Goal: Information Seeking & Learning: Find specific fact

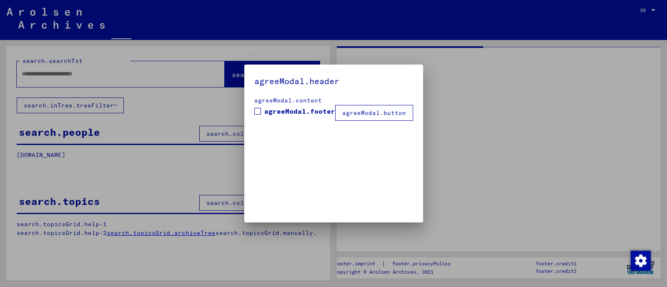
type input "*******"
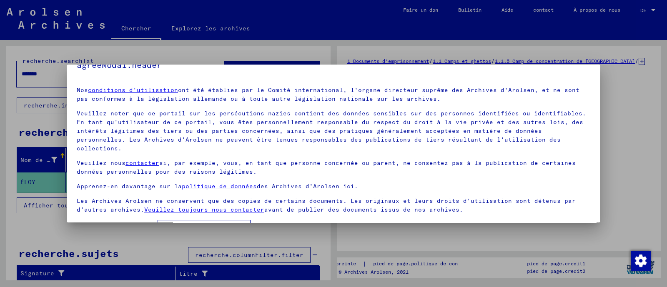
scroll to position [30, 0]
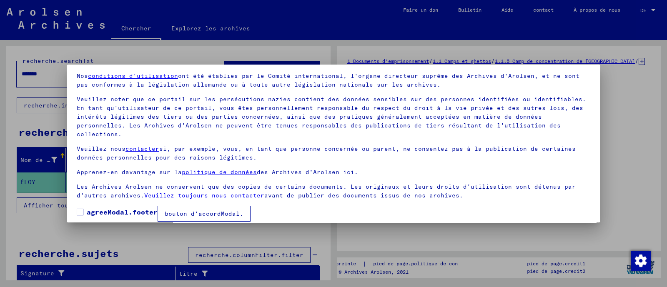
click at [81, 209] on span at bounding box center [80, 212] width 7 height 7
click at [182, 210] on font "bouton d'accordModal." at bounding box center [204, 213] width 79 height 7
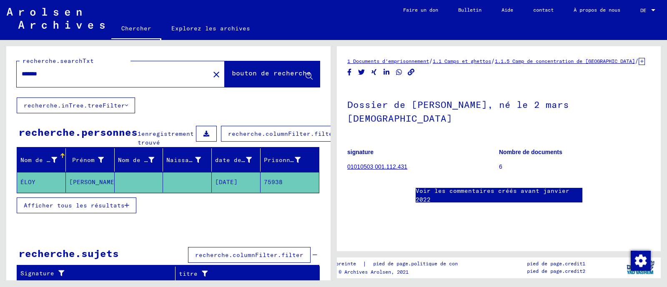
click at [135, 31] on font "Chercher" at bounding box center [136, 28] width 30 height 7
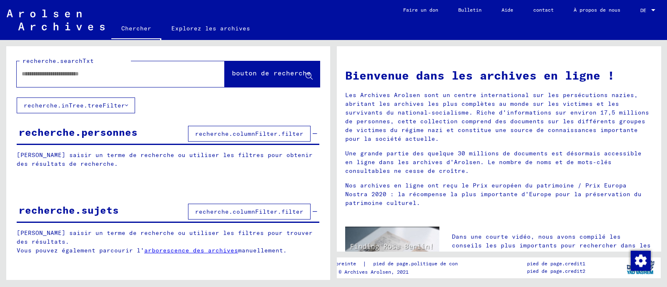
click at [154, 72] on input "text" at bounding box center [111, 74] width 178 height 9
click at [220, 130] on font "recherche.columnFilter.filter" at bounding box center [249, 133] width 108 height 7
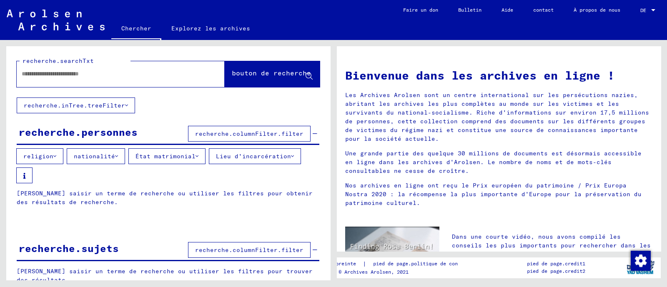
click at [55, 67] on div at bounding box center [108, 74] width 183 height 19
click at [55, 72] on input "text" at bounding box center [111, 74] width 178 height 9
type input "**********"
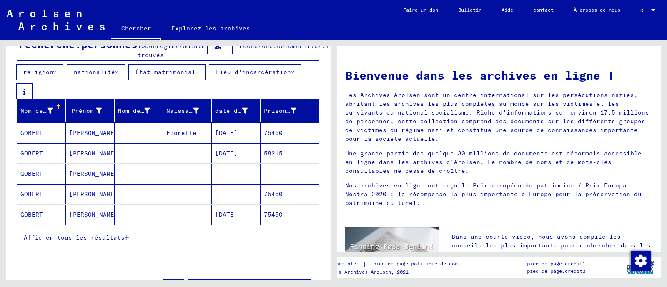
scroll to position [104, 0]
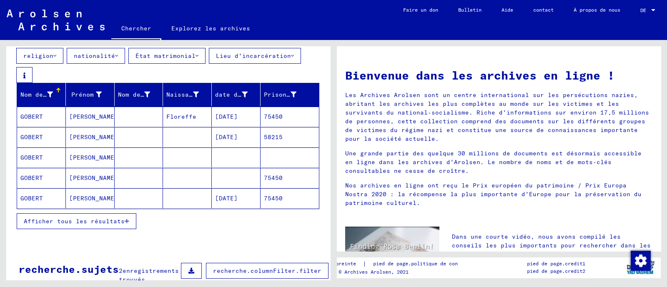
click at [38, 120] on font "GOBERT" at bounding box center [31, 116] width 22 height 7
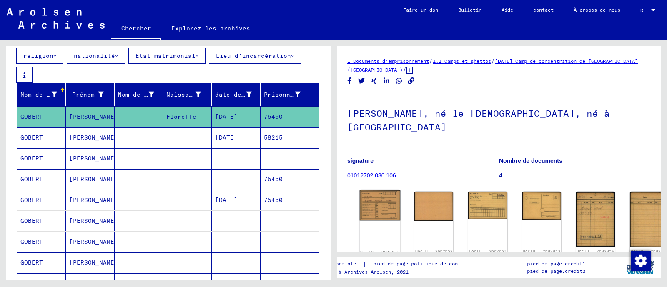
click at [375, 200] on img at bounding box center [380, 205] width 41 height 30
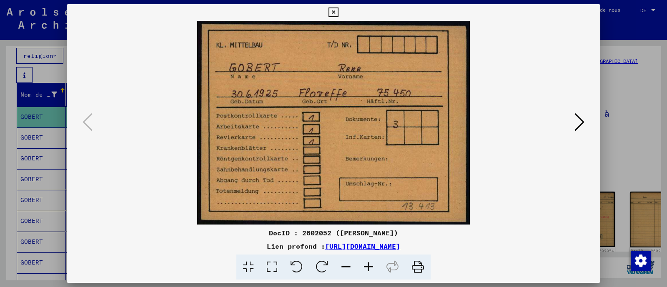
click at [580, 121] on icon at bounding box center [579, 122] width 10 height 20
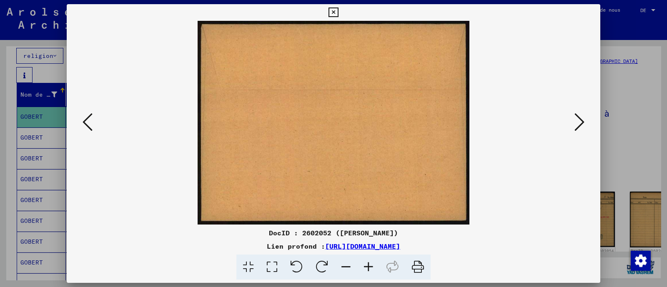
click at [580, 121] on icon at bounding box center [579, 122] width 10 height 20
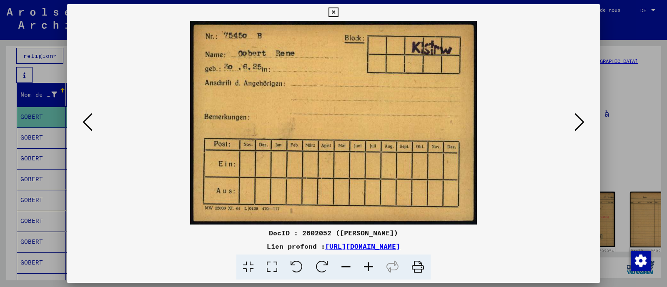
click at [580, 121] on icon at bounding box center [579, 122] width 10 height 20
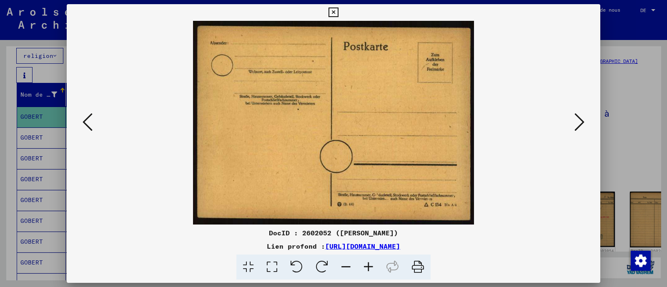
click at [580, 121] on icon at bounding box center [579, 122] width 10 height 20
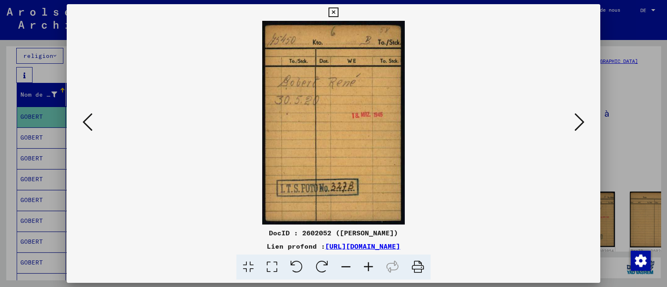
click at [580, 121] on icon at bounding box center [579, 122] width 10 height 20
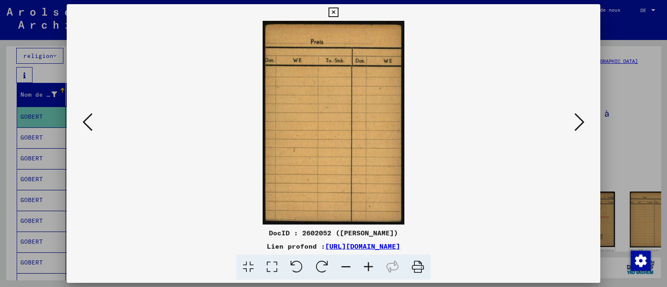
click at [580, 121] on icon at bounding box center [579, 122] width 10 height 20
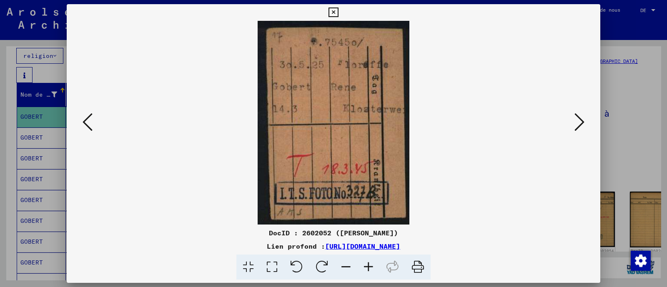
click at [580, 121] on icon at bounding box center [579, 122] width 10 height 20
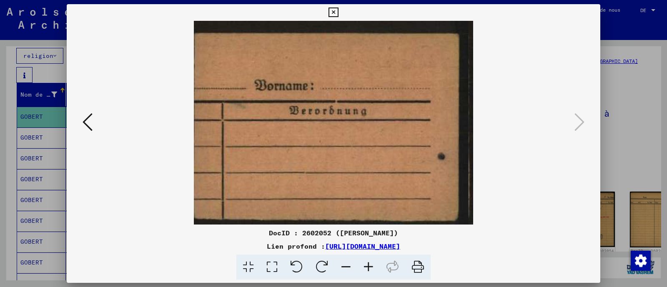
click at [87, 125] on icon at bounding box center [87, 122] width 10 height 20
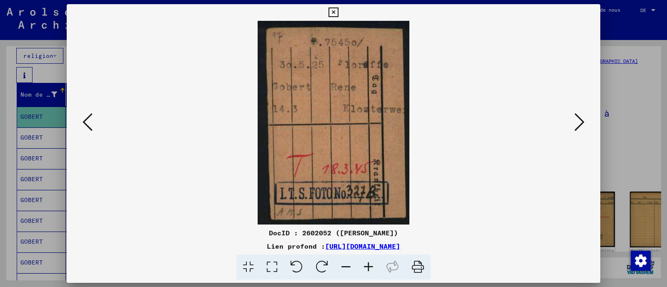
click at [87, 124] on icon at bounding box center [87, 122] width 10 height 20
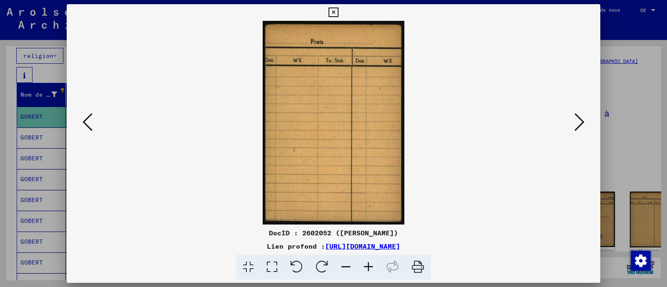
click at [87, 124] on icon at bounding box center [87, 122] width 10 height 20
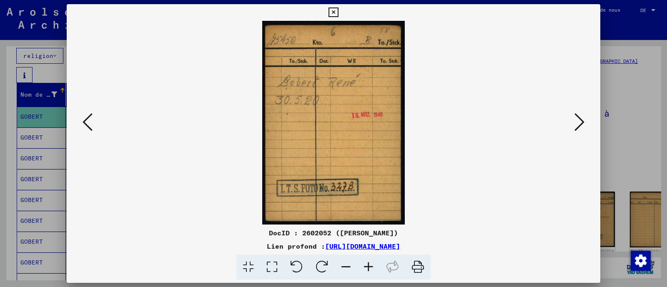
click at [87, 124] on icon at bounding box center [87, 122] width 10 height 20
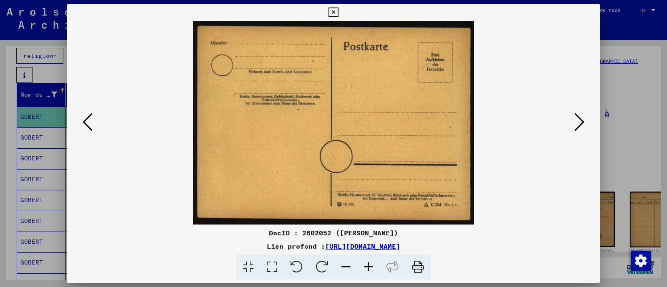
click at [87, 124] on icon at bounding box center [87, 122] width 10 height 20
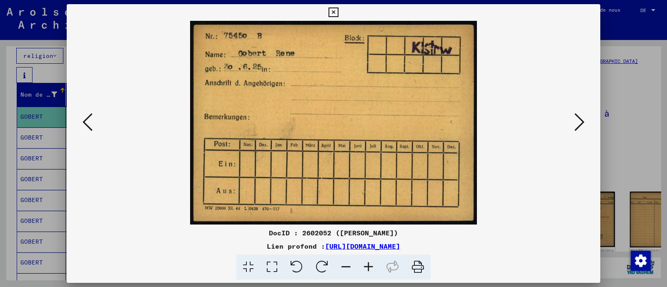
click at [87, 124] on icon at bounding box center [87, 122] width 10 height 20
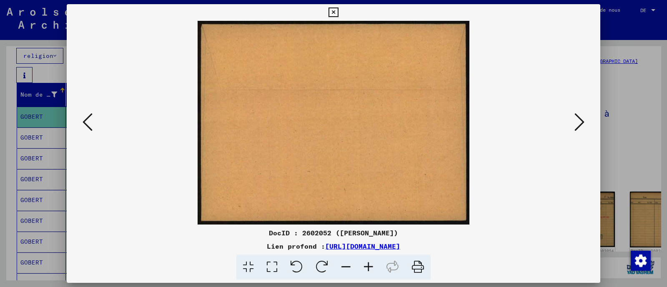
click at [87, 124] on icon at bounding box center [87, 122] width 10 height 20
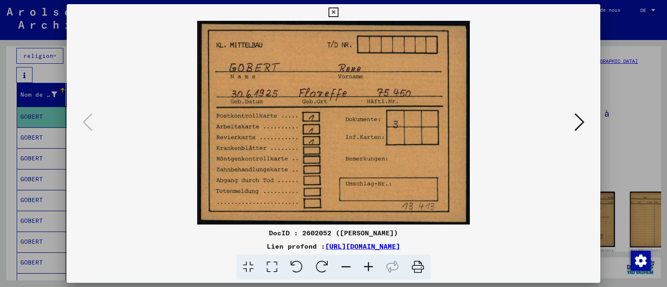
click at [332, 12] on icon at bounding box center [333, 12] width 10 height 10
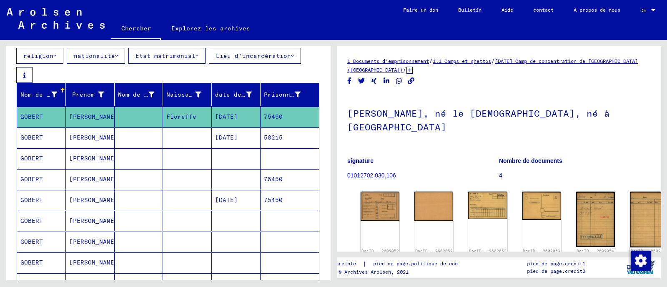
click at [172, 205] on mat-cell at bounding box center [187, 200] width 49 height 20
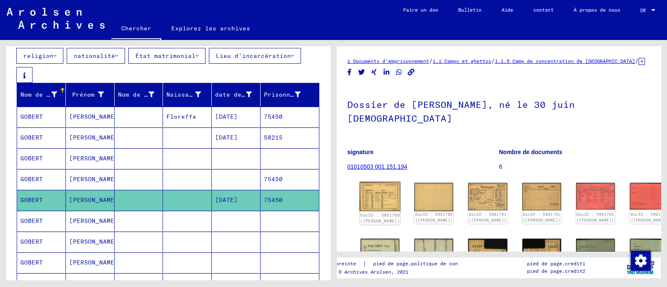
click at [373, 188] on img at bounding box center [380, 196] width 41 height 29
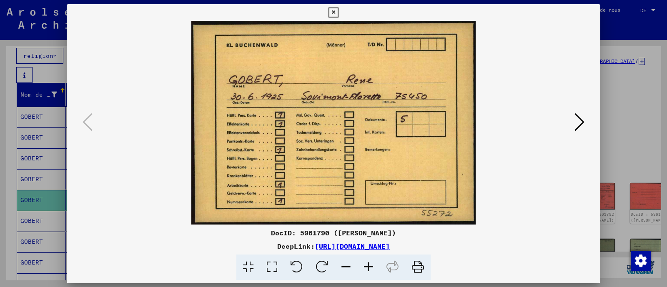
click at [373, 188] on img at bounding box center [333, 123] width 477 height 204
click at [581, 121] on icon at bounding box center [579, 122] width 10 height 20
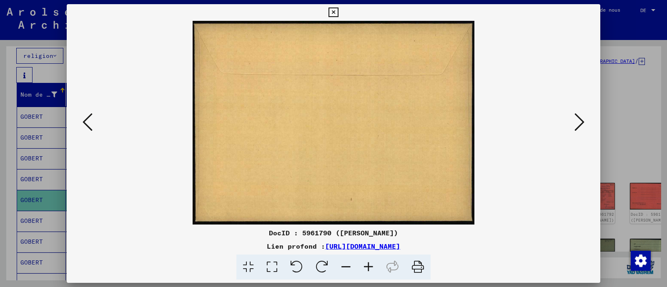
click at [579, 121] on icon at bounding box center [579, 122] width 10 height 20
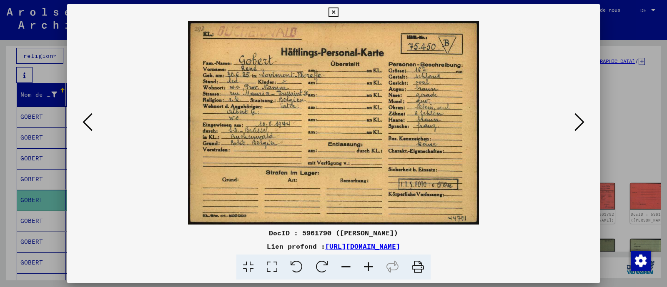
click at [577, 120] on icon at bounding box center [579, 122] width 10 height 20
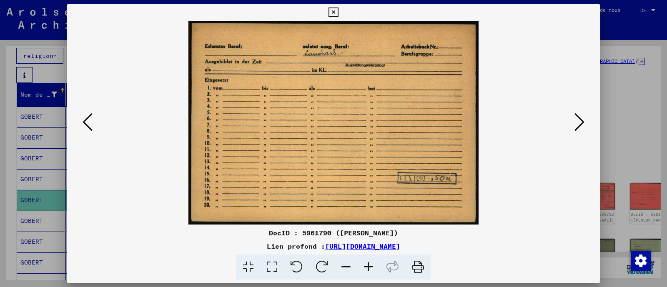
click at [577, 120] on icon at bounding box center [579, 122] width 10 height 20
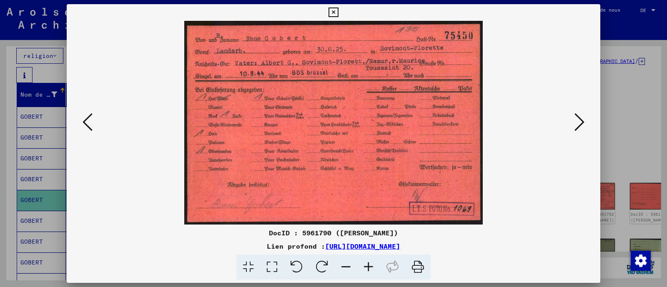
click at [577, 120] on icon at bounding box center [579, 122] width 10 height 20
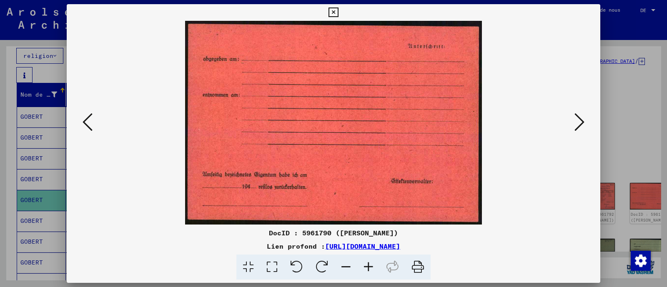
click at [577, 120] on icon at bounding box center [579, 122] width 10 height 20
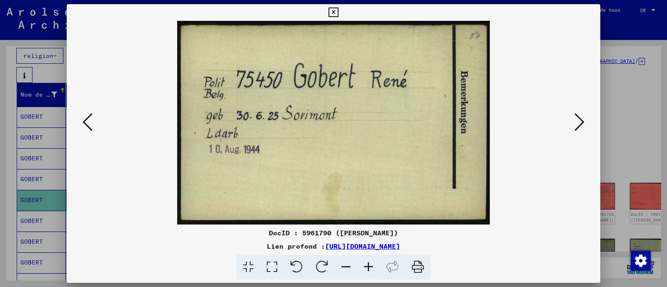
click at [577, 120] on icon at bounding box center [579, 122] width 10 height 20
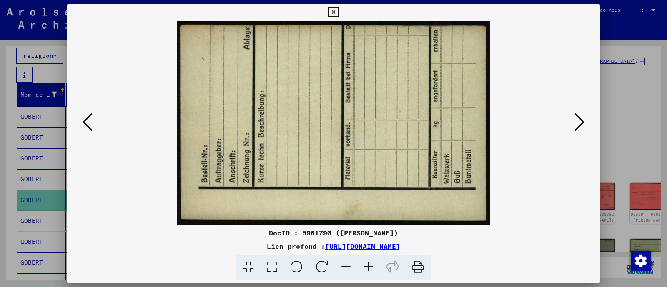
click at [577, 120] on icon at bounding box center [579, 122] width 10 height 20
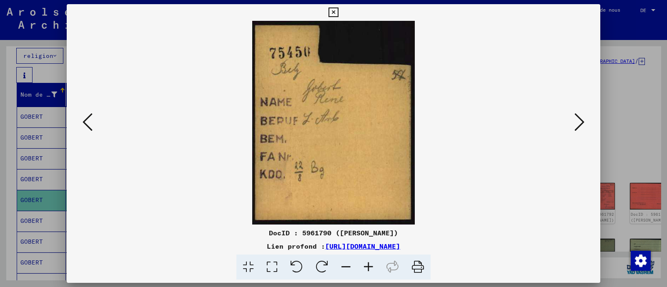
click at [577, 120] on icon at bounding box center [579, 122] width 10 height 20
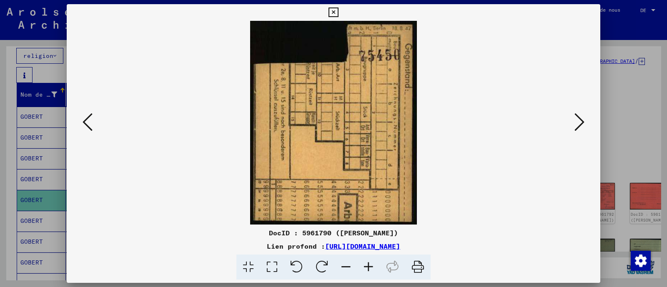
click at [577, 120] on icon at bounding box center [579, 122] width 10 height 20
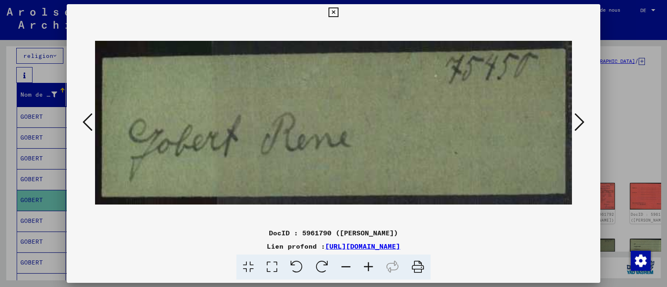
click at [577, 120] on icon at bounding box center [579, 122] width 10 height 20
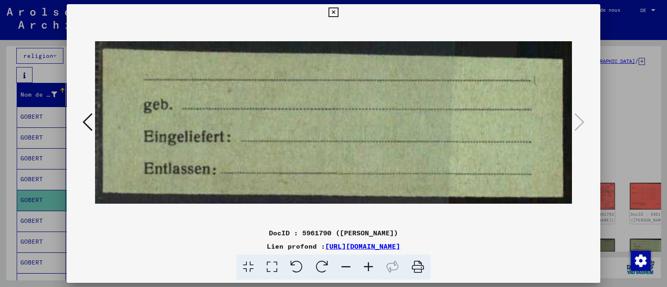
click at [334, 13] on icon at bounding box center [333, 12] width 10 height 10
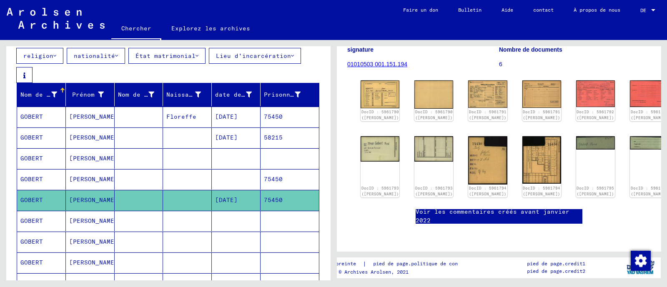
scroll to position [156, 0]
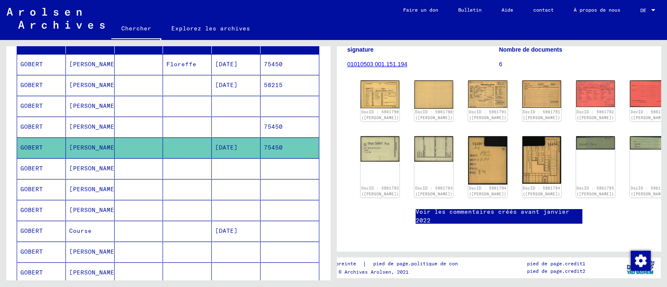
click at [66, 176] on mat-cell "[PERSON_NAME]" at bounding box center [90, 168] width 49 height 20
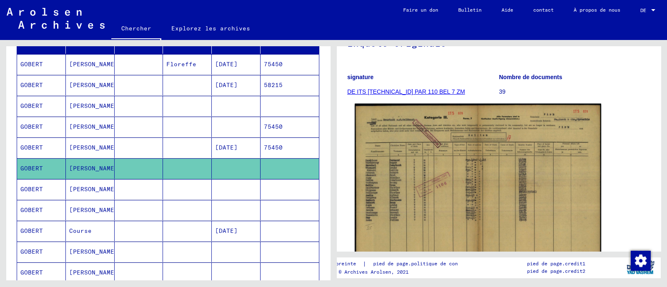
scroll to position [104, 0]
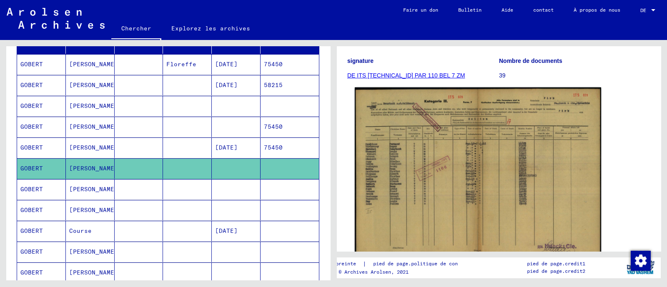
click at [389, 177] on img at bounding box center [478, 174] width 246 height 175
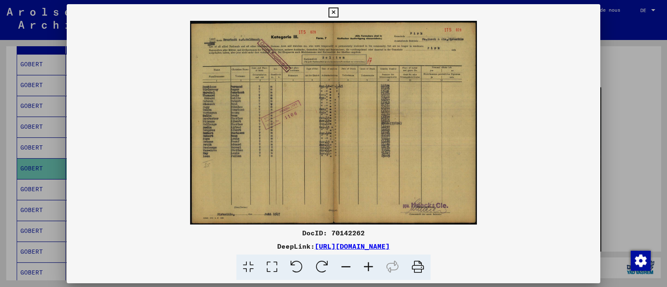
click at [389, 177] on img at bounding box center [333, 123] width 533 height 204
click at [332, 12] on icon at bounding box center [333, 12] width 10 height 10
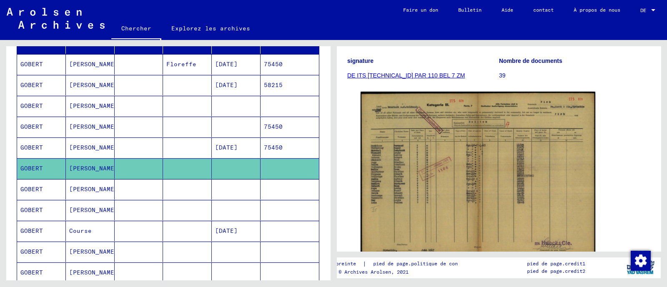
click at [213, 192] on mat-cell at bounding box center [236, 189] width 49 height 20
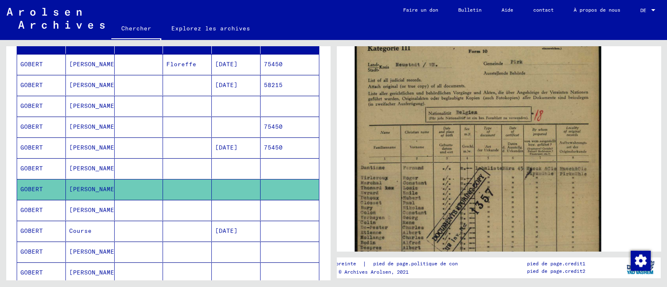
scroll to position [208, 0]
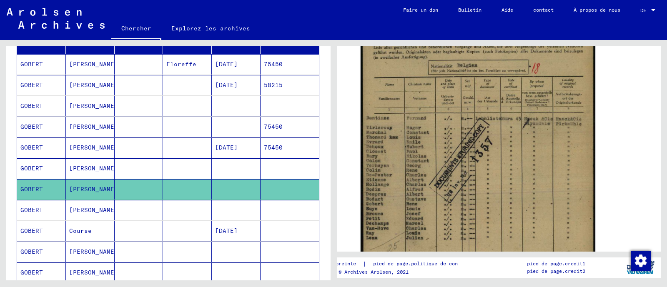
click at [96, 216] on mat-cell "[PERSON_NAME]" at bounding box center [90, 210] width 49 height 20
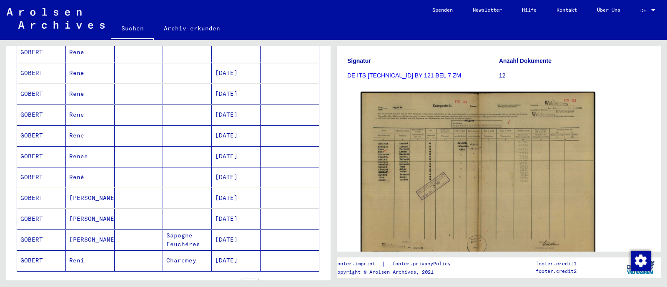
scroll to position [512, 0]
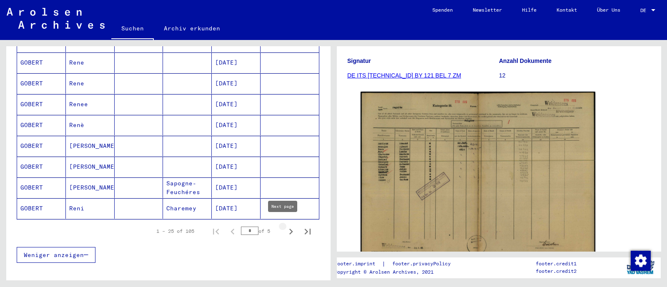
click at [289, 229] on icon "Next page" at bounding box center [291, 232] width 4 height 6
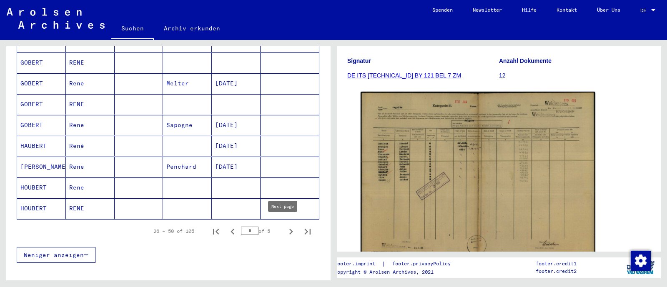
click at [285, 227] on icon "Next page" at bounding box center [291, 232] width 12 height 12
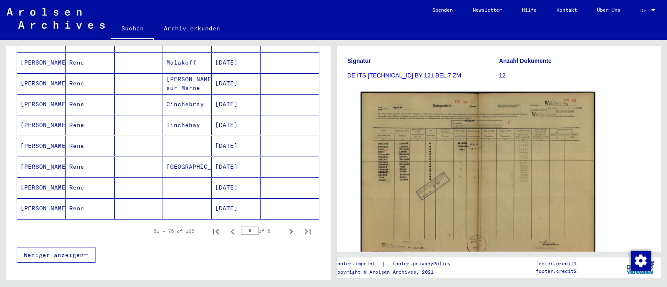
scroll to position [564, 0]
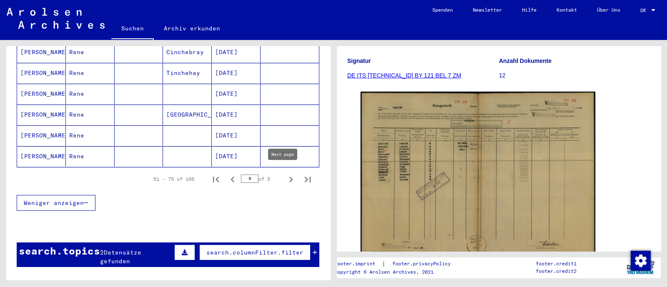
click at [289, 177] on icon "Next page" at bounding box center [291, 180] width 4 height 6
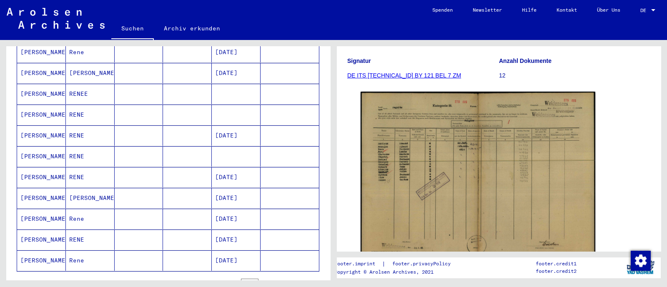
scroll to position [512, 0]
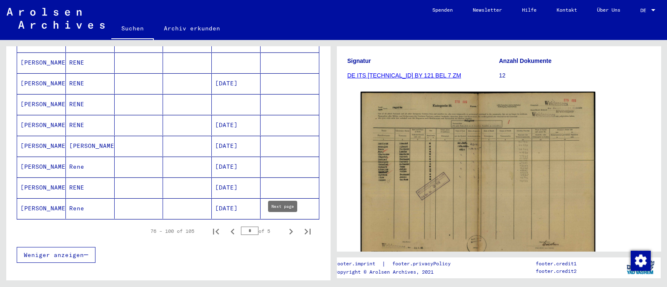
click at [289, 229] on icon "Next page" at bounding box center [291, 232] width 4 height 6
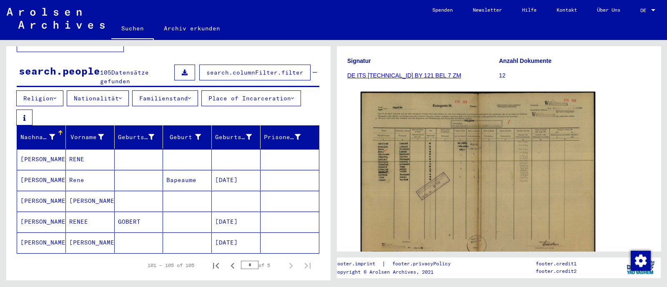
scroll to position [85, 0]
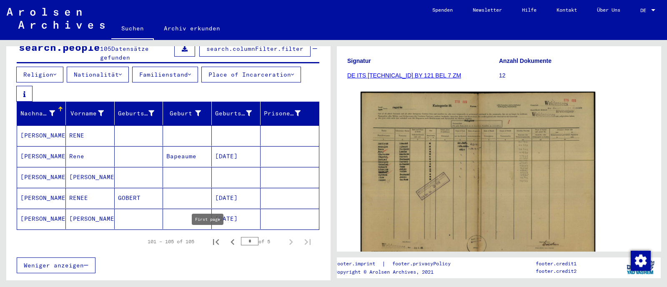
click at [210, 239] on icon "First page" at bounding box center [216, 242] width 12 height 12
type input "*"
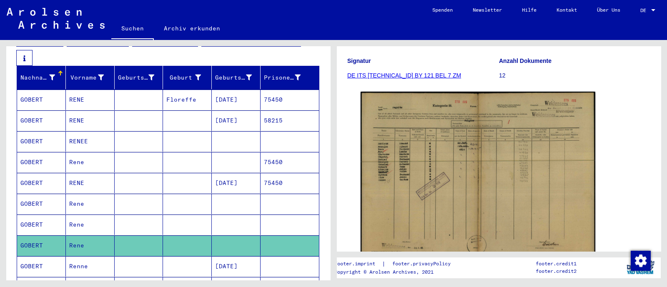
scroll to position [137, 0]
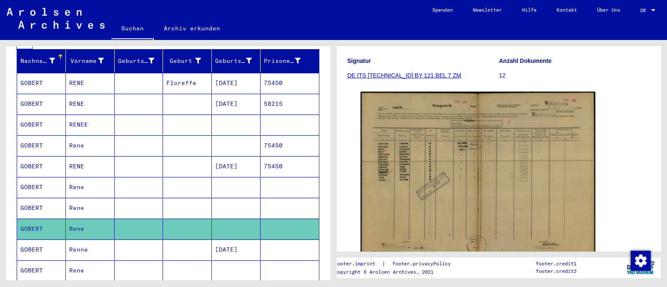
click at [129, 82] on mat-cell at bounding box center [139, 83] width 49 height 20
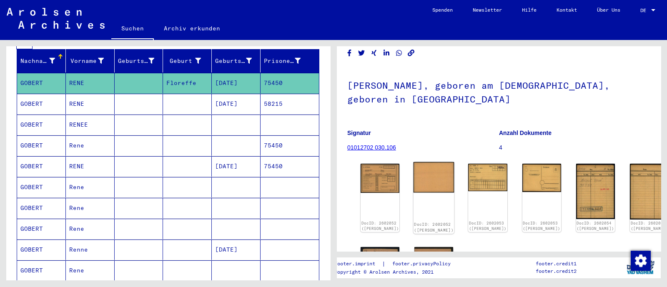
scroll to position [52, 0]
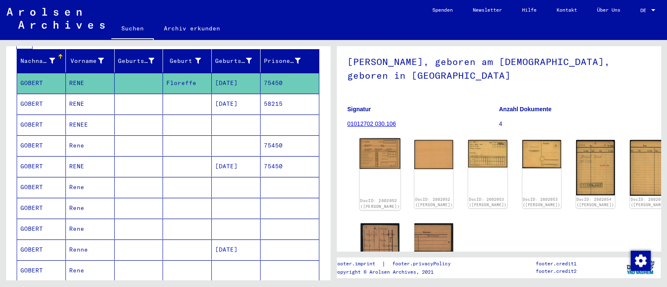
click at [381, 151] on img at bounding box center [380, 153] width 41 height 30
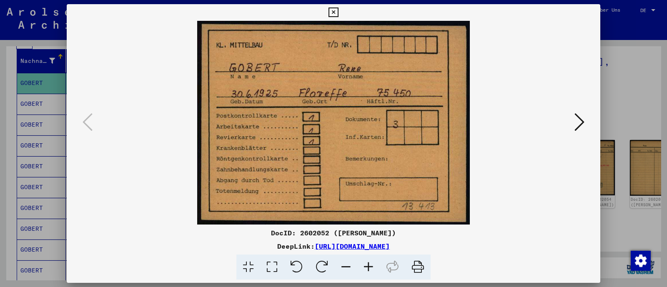
click at [379, 245] on link "[URL][DOMAIN_NAME]" at bounding box center [352, 246] width 75 height 8
click at [576, 124] on icon at bounding box center [579, 122] width 10 height 20
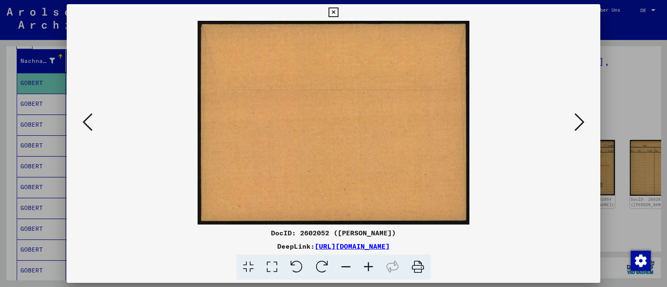
click at [572, 122] on button at bounding box center [579, 123] width 15 height 24
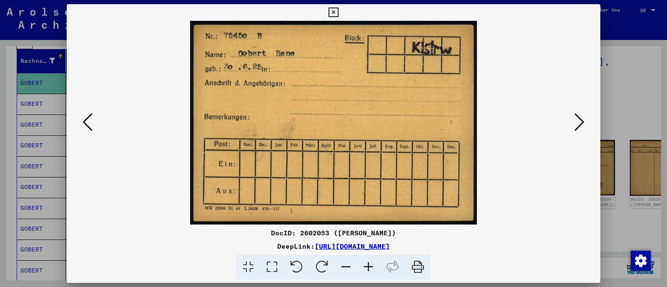
click at [580, 123] on icon at bounding box center [579, 122] width 10 height 20
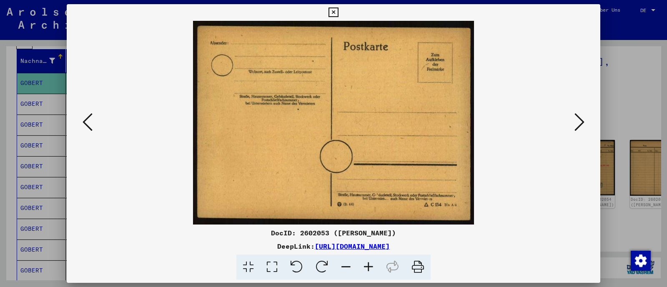
click at [333, 15] on icon at bounding box center [333, 12] width 10 height 10
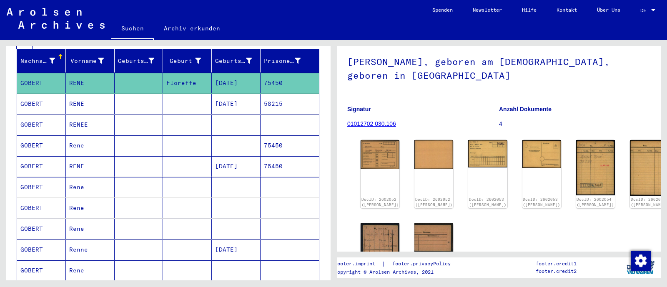
click at [179, 162] on mat-cell at bounding box center [187, 166] width 49 height 20
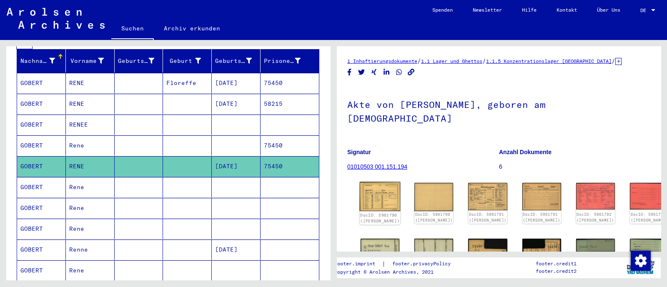
click at [382, 182] on img at bounding box center [380, 196] width 41 height 29
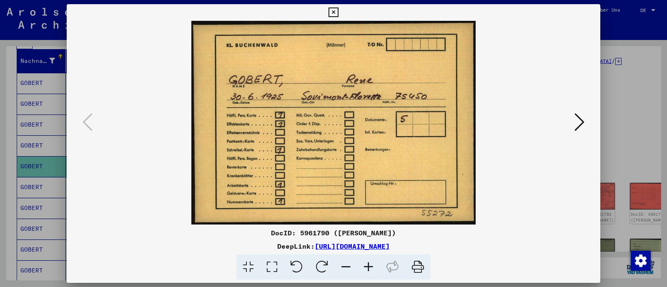
click at [578, 123] on icon at bounding box center [579, 122] width 10 height 20
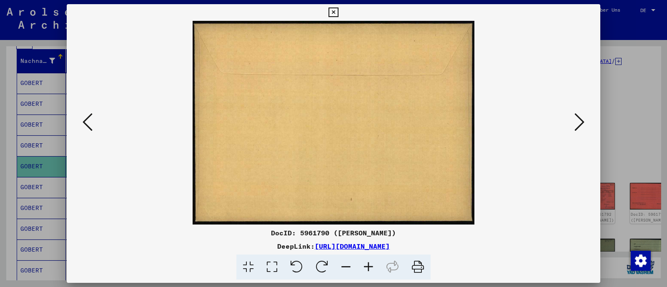
click at [579, 121] on icon at bounding box center [579, 122] width 10 height 20
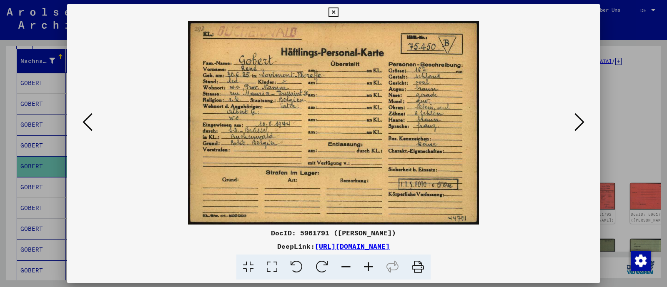
click at [579, 121] on icon at bounding box center [579, 122] width 10 height 20
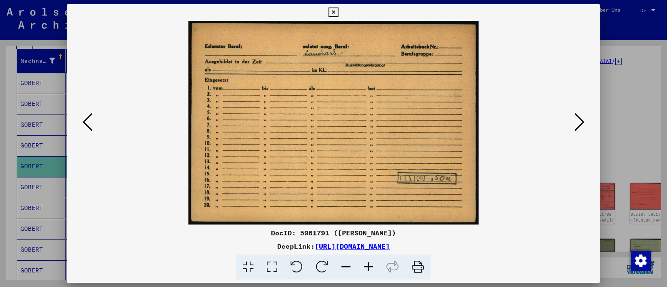
click at [406, 162] on img at bounding box center [333, 123] width 477 height 204
click at [579, 122] on icon at bounding box center [579, 122] width 10 height 20
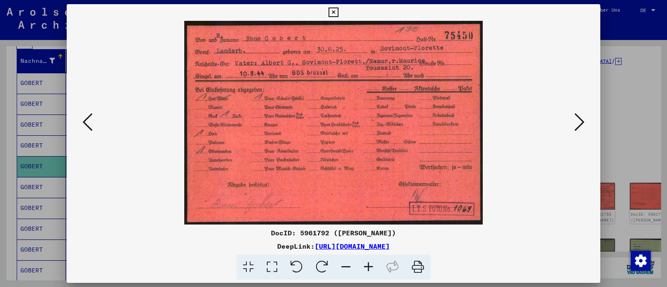
click at [581, 122] on icon at bounding box center [579, 122] width 10 height 20
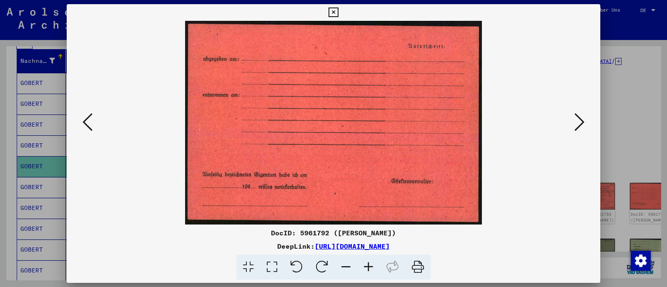
click at [395, 107] on img at bounding box center [333, 123] width 477 height 204
click at [580, 120] on icon at bounding box center [579, 122] width 10 height 20
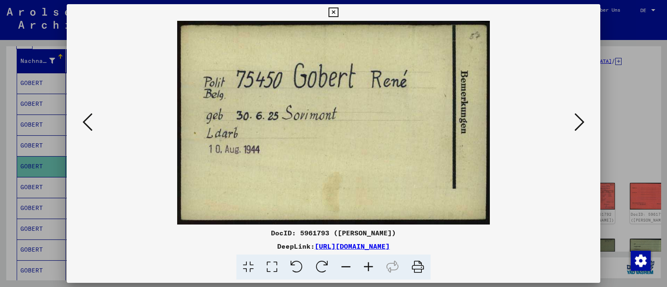
click at [582, 122] on icon at bounding box center [579, 122] width 10 height 20
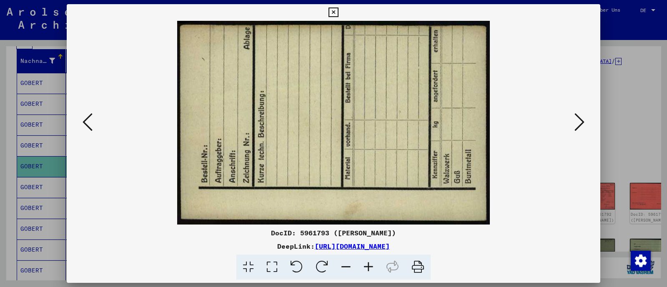
click at [394, 123] on img at bounding box center [333, 123] width 477 height 204
click at [578, 122] on icon at bounding box center [579, 122] width 10 height 20
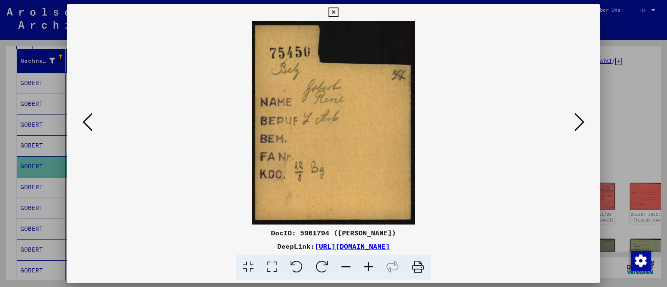
click at [578, 120] on icon at bounding box center [579, 122] width 10 height 20
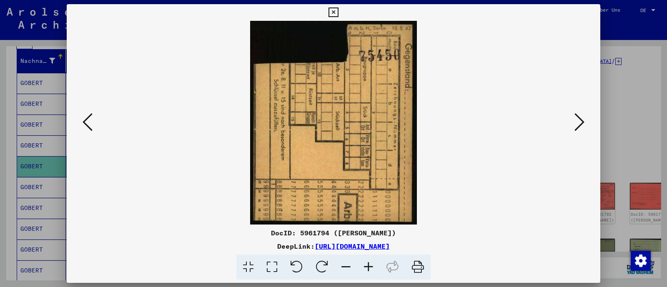
click at [404, 122] on img at bounding box center [333, 123] width 477 height 204
click at [577, 121] on icon at bounding box center [579, 122] width 10 height 20
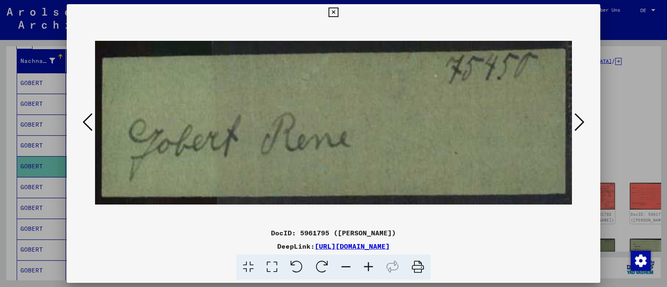
click at [579, 122] on icon at bounding box center [579, 122] width 10 height 20
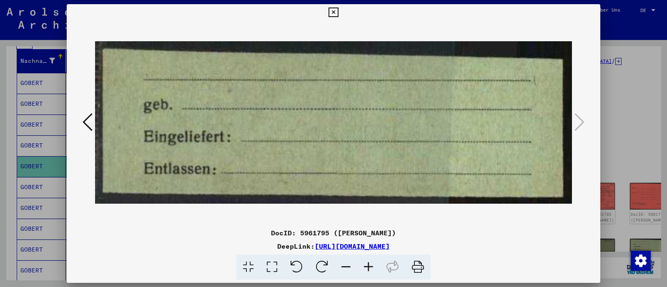
click at [385, 109] on img at bounding box center [333, 123] width 477 height 204
click at [334, 12] on icon at bounding box center [333, 12] width 10 height 10
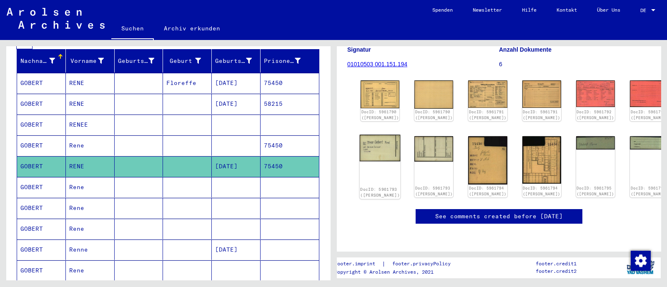
scroll to position [104, 0]
click at [178, 186] on mat-cell at bounding box center [187, 187] width 49 height 20
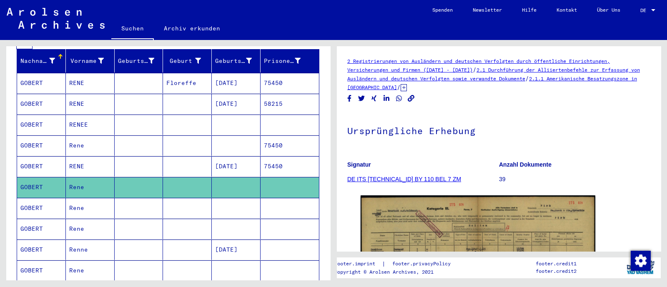
click at [163, 206] on mat-cell at bounding box center [187, 208] width 49 height 20
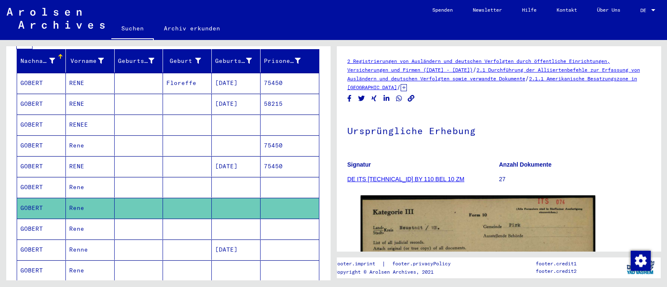
click at [155, 228] on mat-cell at bounding box center [139, 229] width 49 height 20
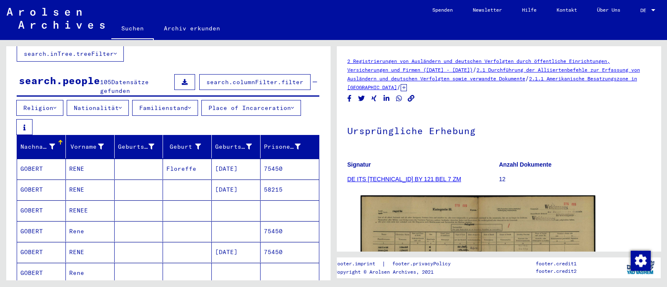
scroll to position [104, 0]
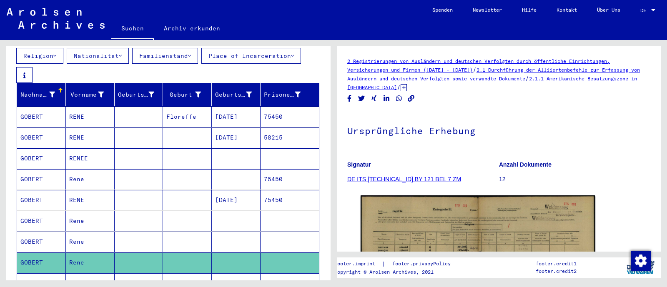
click at [267, 196] on mat-cell "75450" at bounding box center [289, 200] width 58 height 20
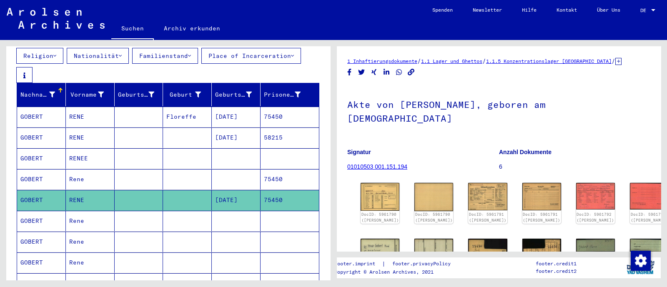
click at [367, 163] on link "01010503 001.151.194" at bounding box center [377, 166] width 60 height 7
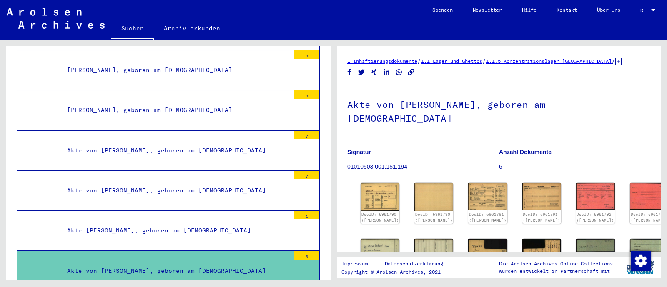
scroll to position [12958, 0]
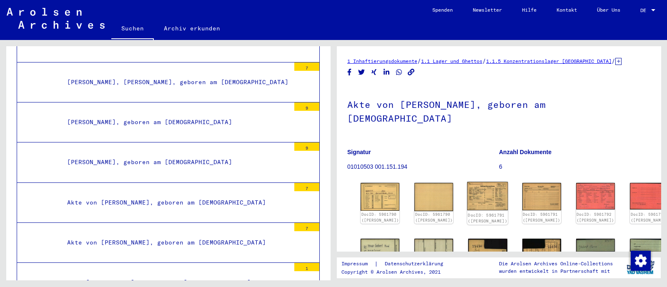
click at [467, 184] on img at bounding box center [487, 196] width 41 height 29
